Goal: Check status: Check status

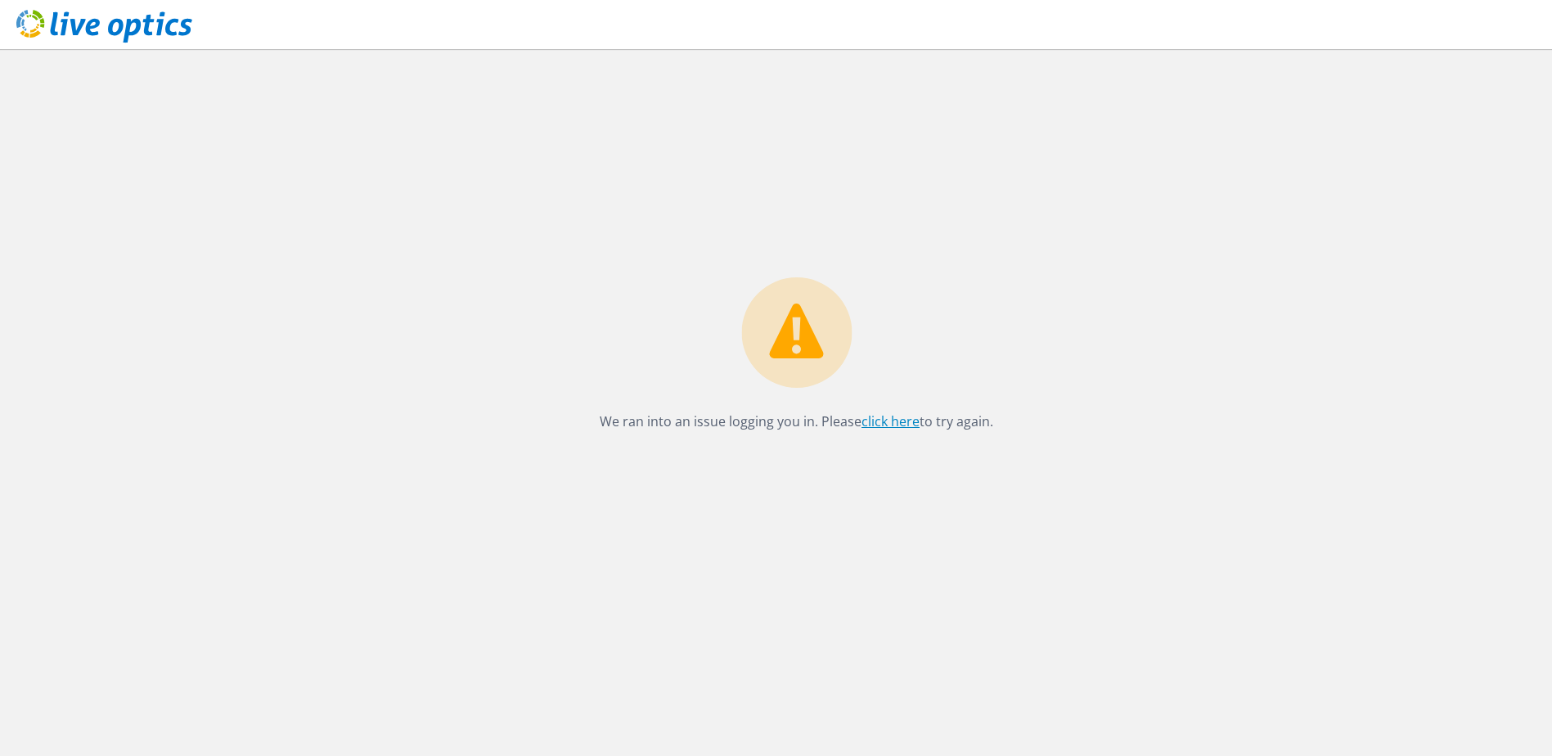
click at [886, 422] on link "click here" at bounding box center [891, 421] width 58 height 18
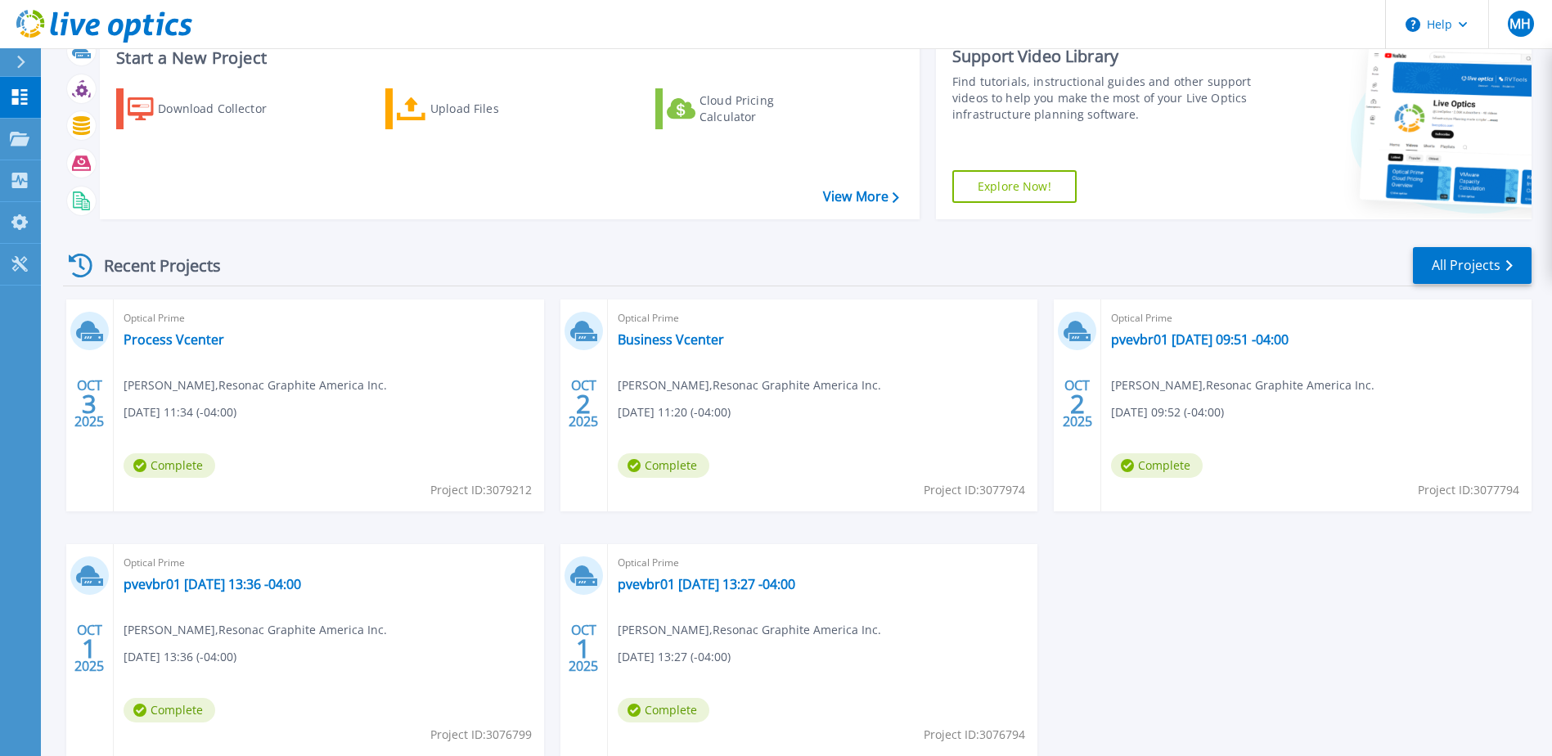
scroll to position [82, 0]
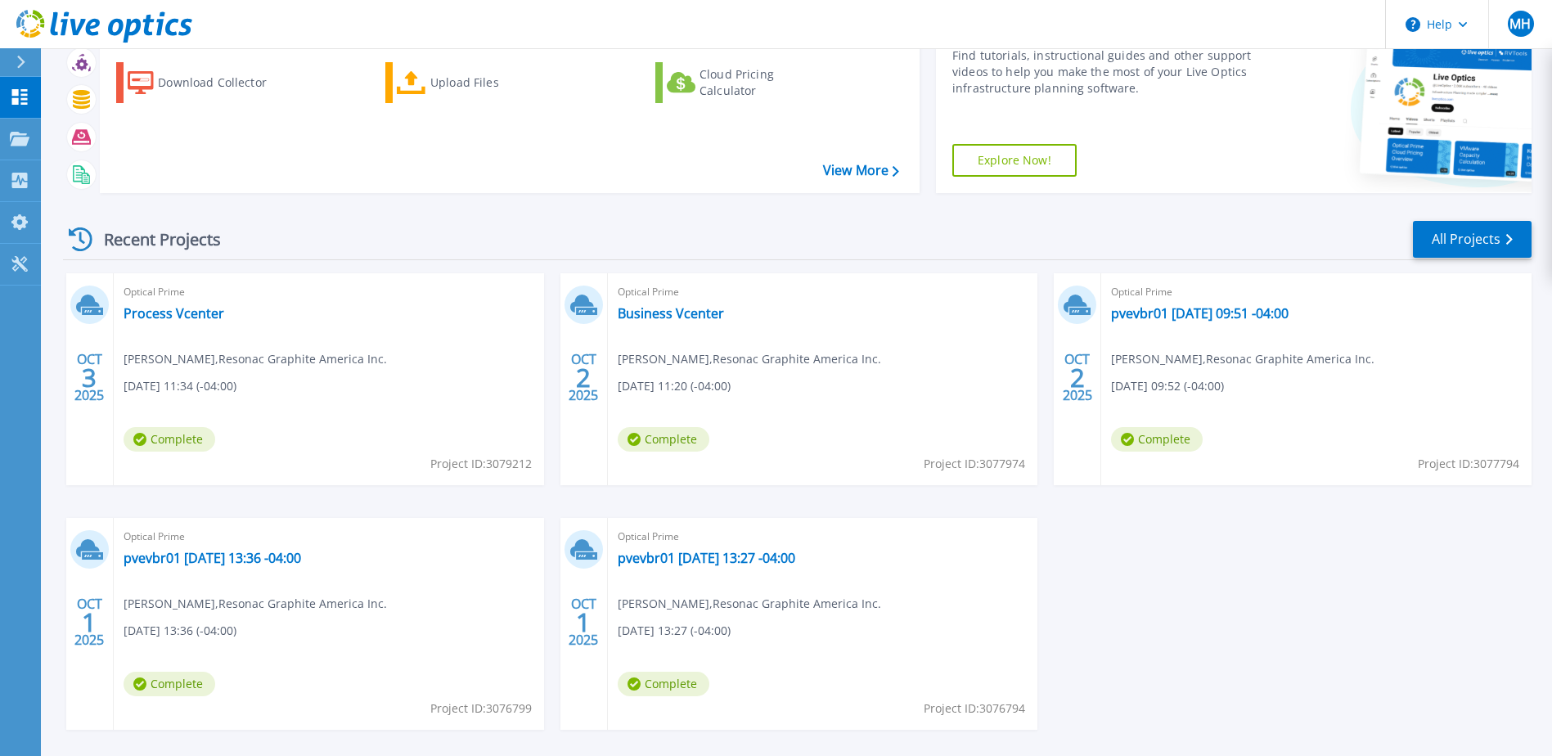
click at [1187, 347] on div "Optical Prime pvevbr01 [DATE] 09:51 -04:00 [PERSON_NAME] , Resonac Graphite Ame…" at bounding box center [1316, 379] width 430 height 212
click at [1136, 305] on link "pvevbr01 [DATE] 09:51 -04:00" at bounding box center [1200, 313] width 178 height 16
